Goal: Task Accomplishment & Management: Manage account settings

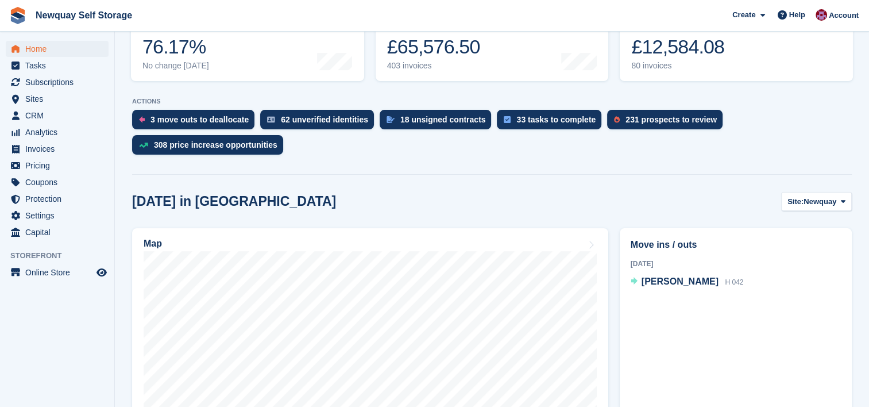
scroll to position [176, 0]
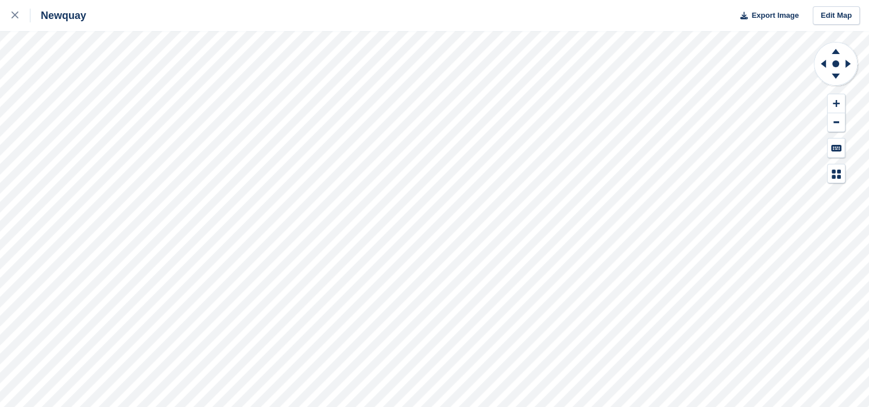
click at [307, 406] on html "Newquay Export Image Edit Map" at bounding box center [434, 203] width 869 height 407
click at [22, 22] on link at bounding box center [15, 15] width 30 height 31
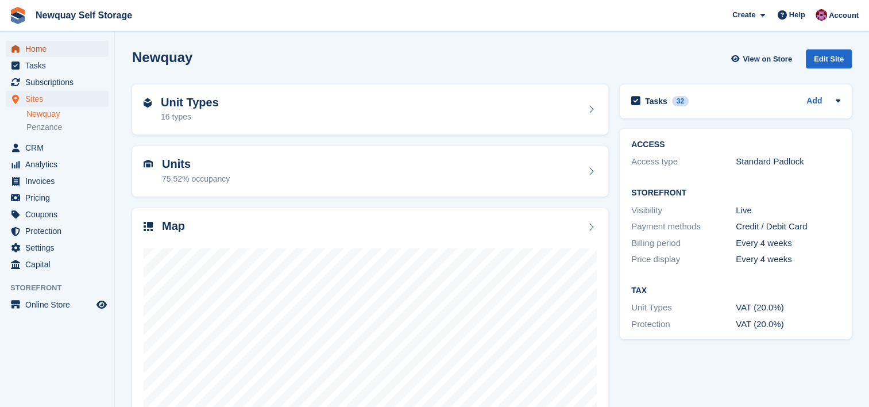
click at [34, 42] on span "Home" at bounding box center [59, 49] width 69 height 16
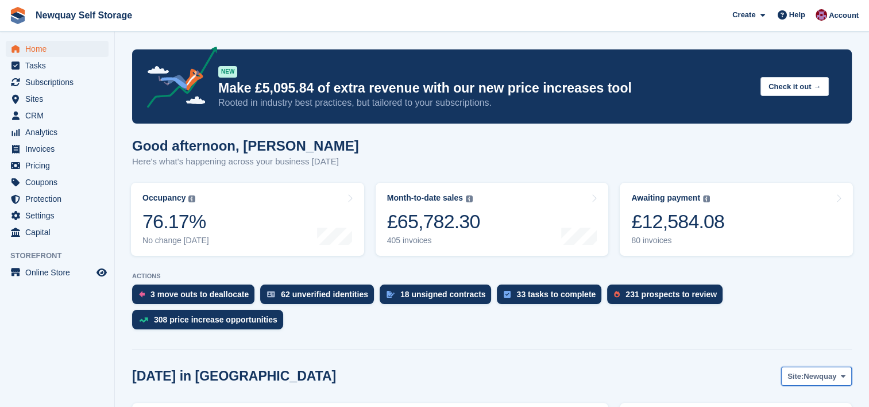
click at [841, 369] on button "Site: Newquay" at bounding box center [816, 375] width 71 height 19
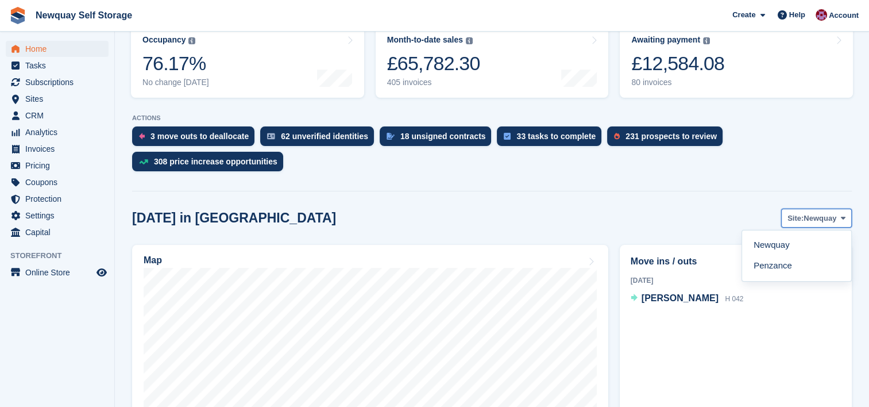
scroll to position [159, 0]
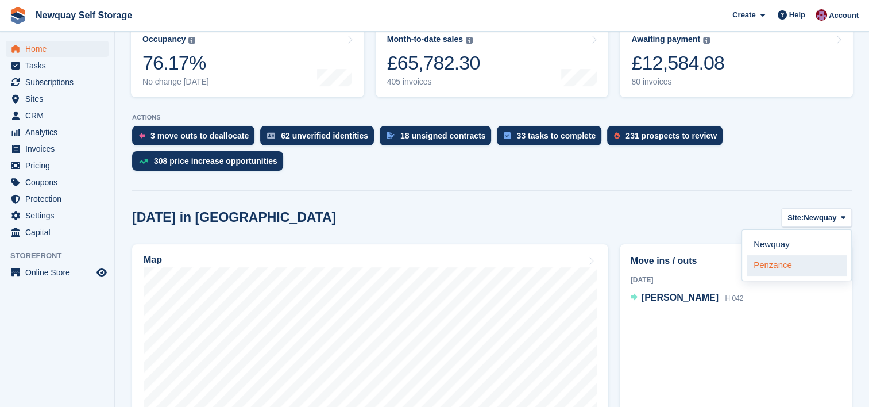
click at [765, 269] on link "Penzance" at bounding box center [797, 265] width 100 height 21
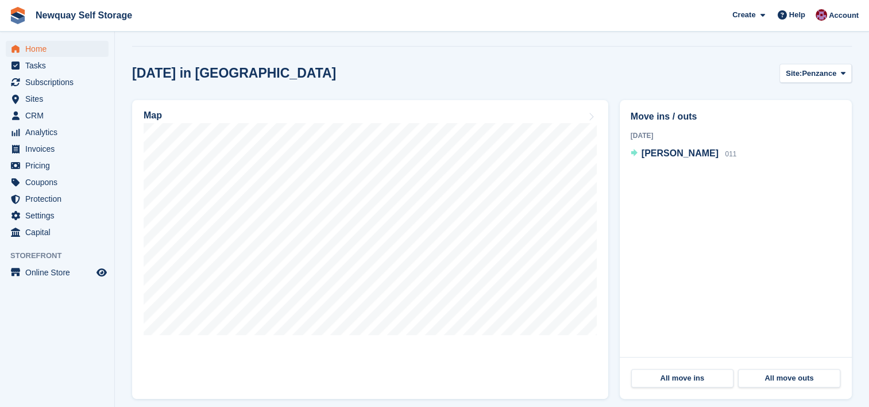
scroll to position [298, 0]
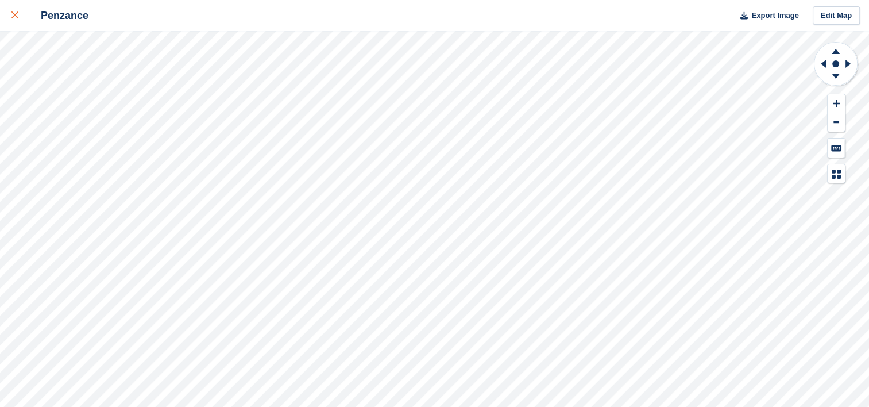
click at [14, 16] on icon at bounding box center [14, 14] width 7 height 7
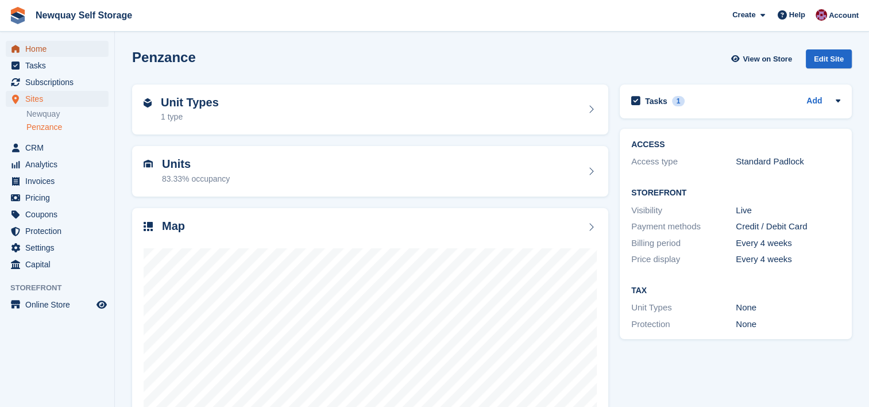
click at [41, 49] on span "Home" at bounding box center [59, 49] width 69 height 16
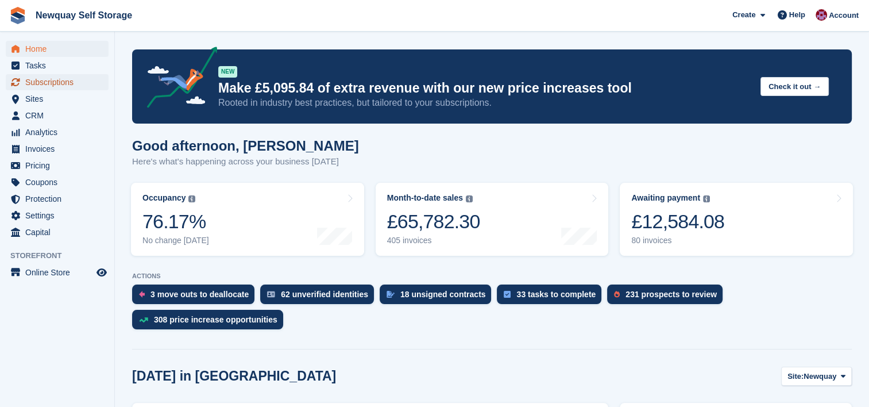
click at [54, 76] on span "Subscriptions" at bounding box center [59, 82] width 69 height 16
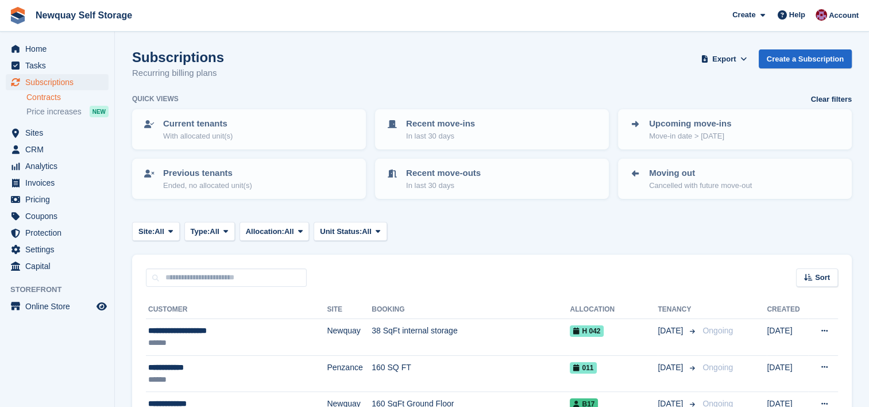
click at [58, 101] on link "Contracts" at bounding box center [67, 97] width 82 height 11
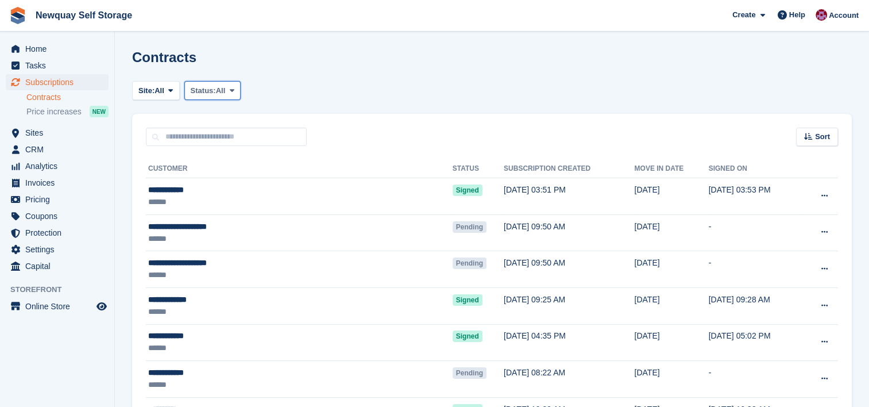
click at [234, 91] on icon at bounding box center [231, 90] width 5 height 7
click at [230, 118] on link "Pending" at bounding box center [240, 117] width 100 height 21
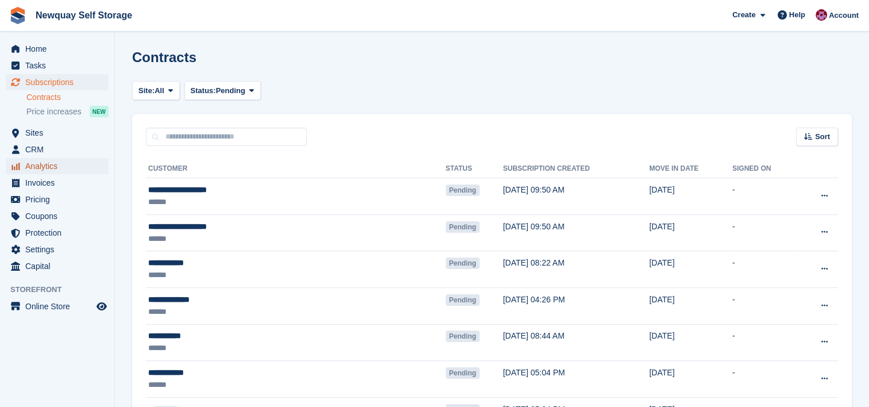
click at [55, 170] on span "Analytics" at bounding box center [59, 166] width 69 height 16
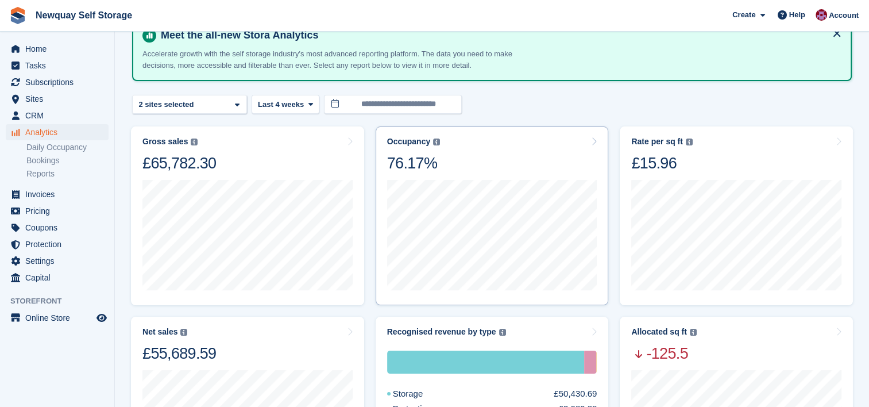
scroll to position [67, 0]
click at [288, 102] on span "Last 4 weeks" at bounding box center [281, 103] width 46 height 11
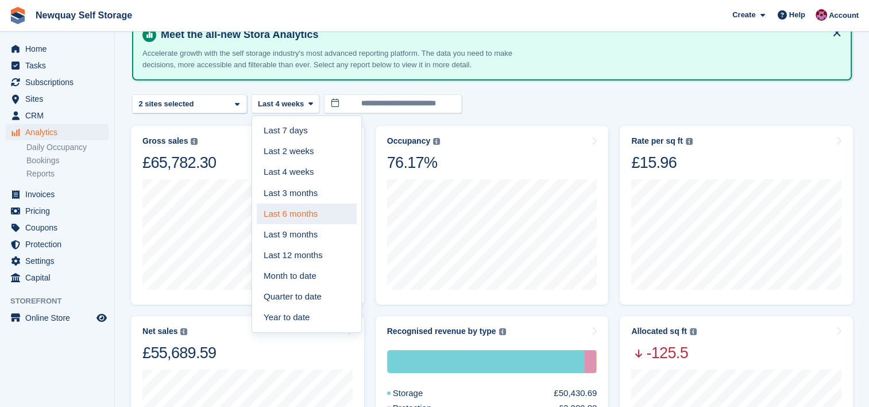
click at [303, 211] on link "Last 6 months" at bounding box center [307, 213] width 100 height 21
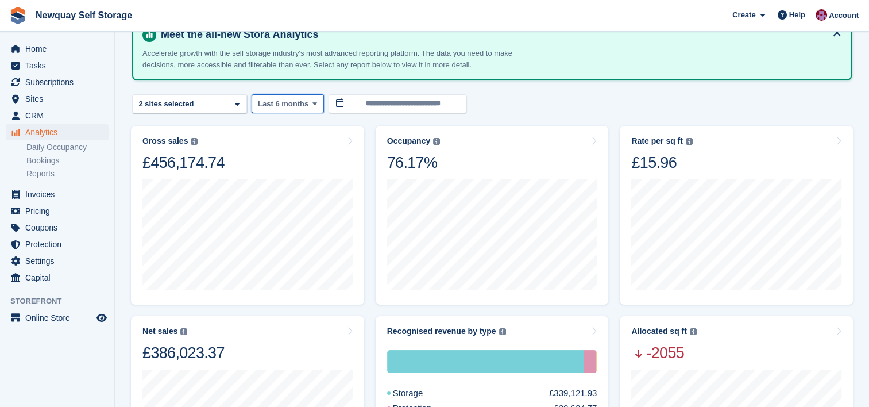
click at [312, 106] on icon at bounding box center [314, 103] width 5 height 7
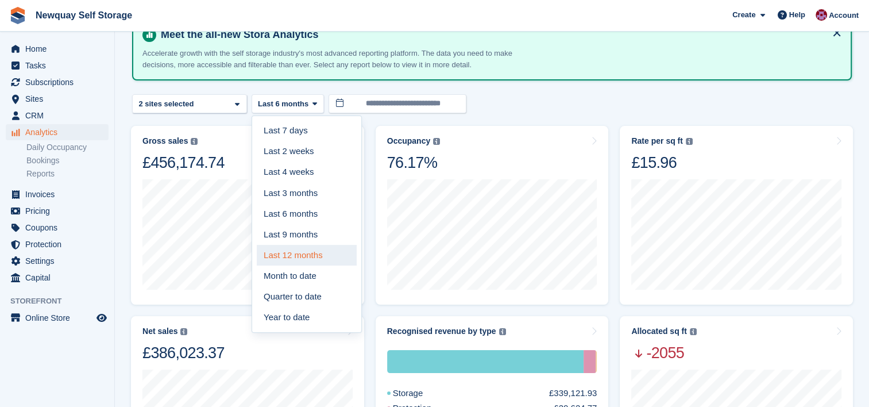
click at [324, 257] on link "Last 12 months" at bounding box center [307, 255] width 100 height 21
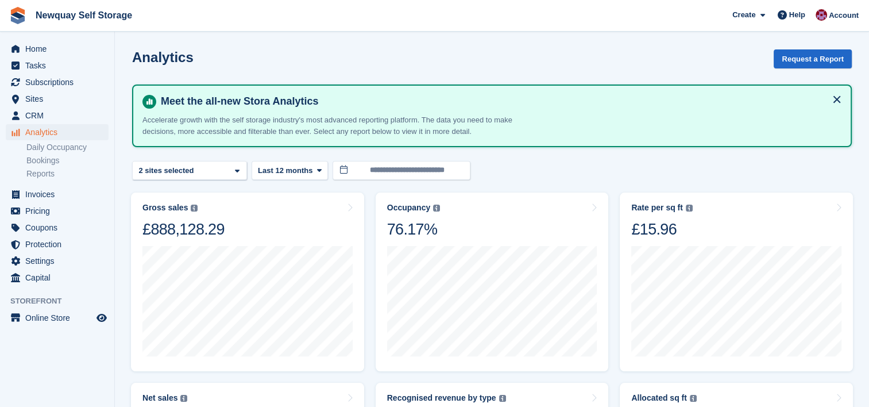
click at [836, 98] on button at bounding box center [837, 99] width 18 height 18
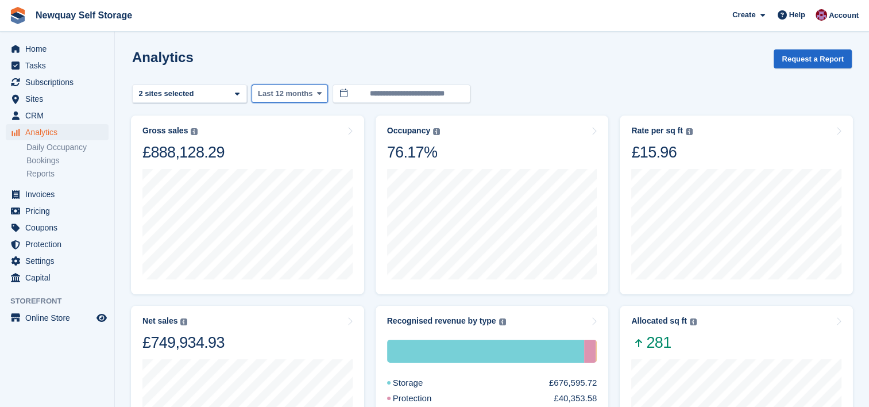
click at [300, 94] on span "Last 12 months" at bounding box center [285, 93] width 55 height 11
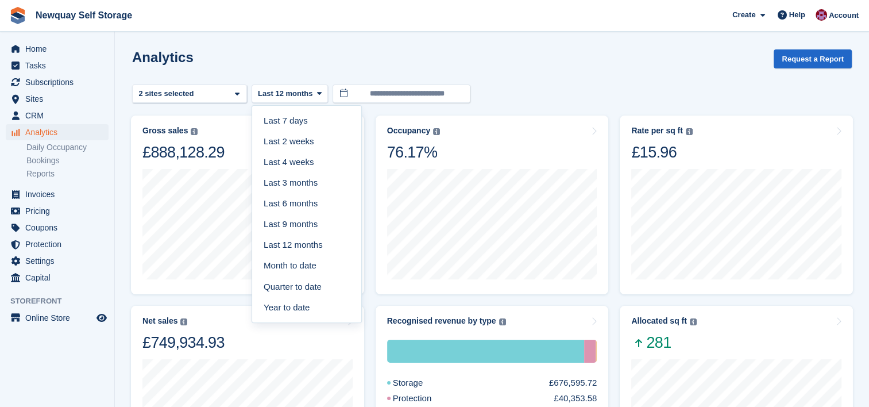
click at [484, 64] on div "Analytics Request a Report" at bounding box center [492, 65] width 720 height 33
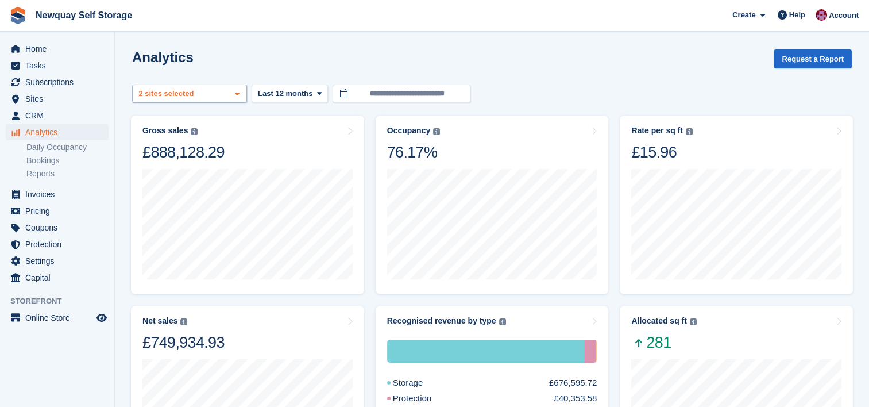
click at [221, 91] on div "Newquay 2 sites selected" at bounding box center [189, 93] width 115 height 19
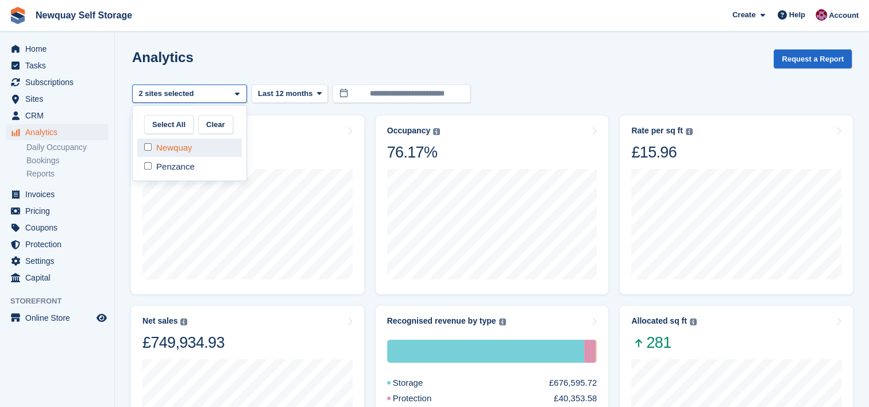
click at [191, 151] on div "Newquay" at bounding box center [189, 147] width 105 height 19
select select "****"
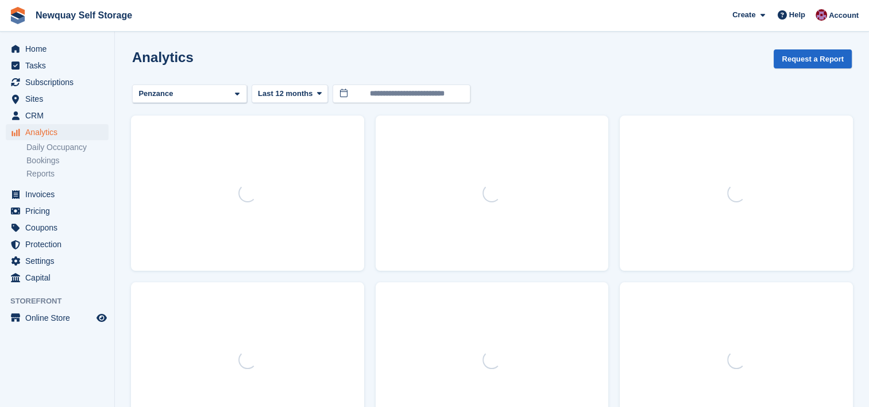
click at [335, 76] on div "Analytics Request a Report" at bounding box center [492, 65] width 720 height 33
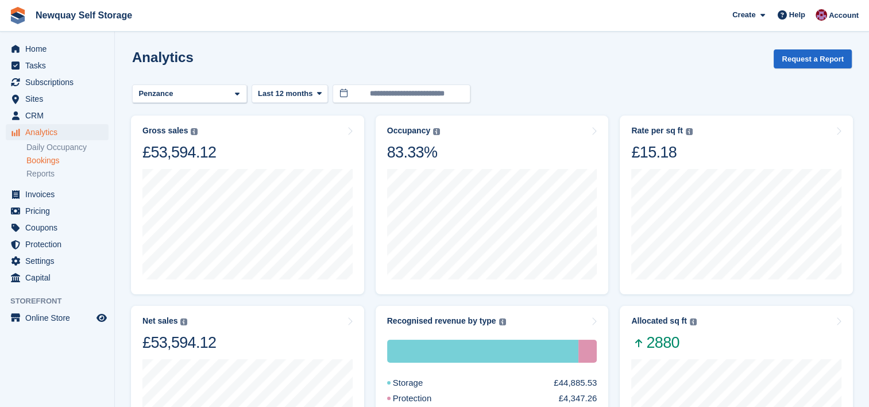
click at [57, 162] on link "Bookings" at bounding box center [67, 160] width 82 height 11
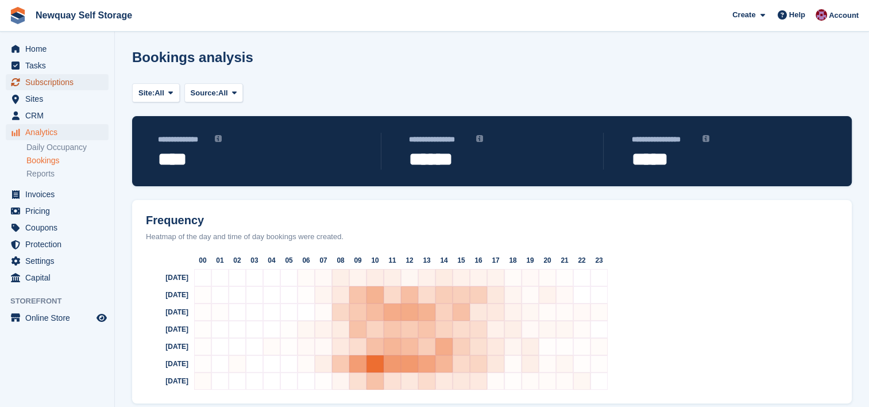
click at [63, 84] on span "Subscriptions" at bounding box center [59, 82] width 69 height 16
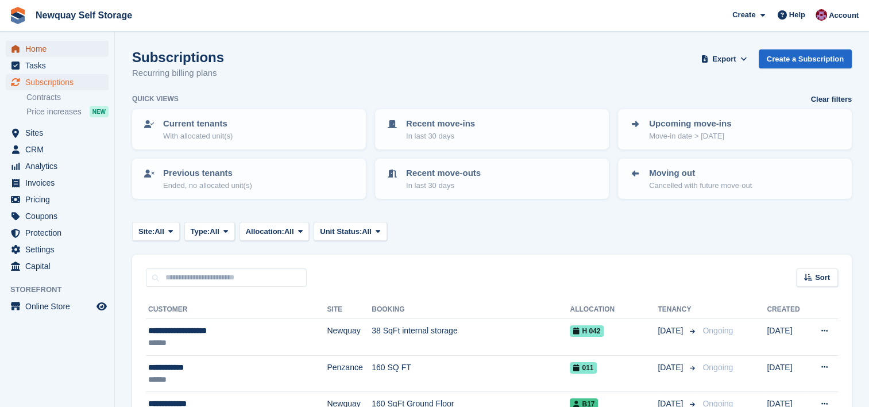
click at [39, 45] on span "Home" at bounding box center [59, 49] width 69 height 16
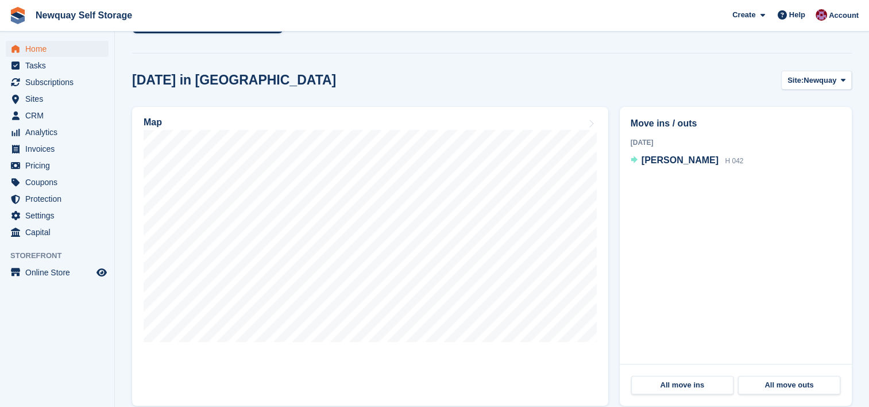
scroll to position [290, 0]
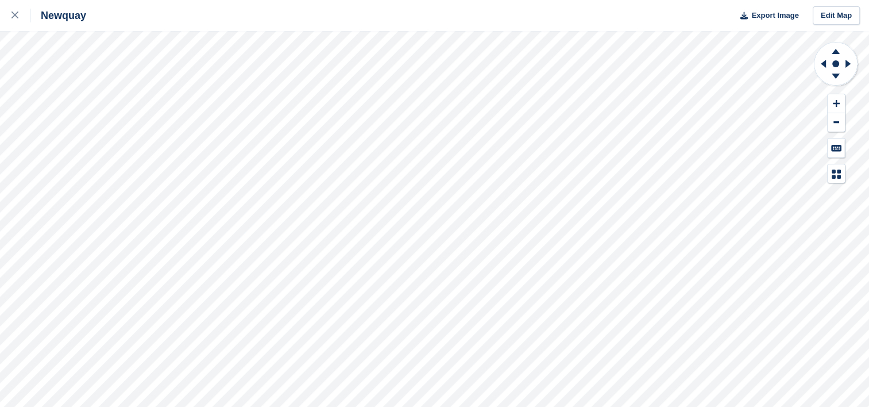
click at [736, 0] on html "Newquay Export Image Edit Map" at bounding box center [434, 203] width 869 height 407
click at [278, 0] on html "Newquay Export Image Edit Map" at bounding box center [434, 203] width 869 height 407
